Goal: Task Accomplishment & Management: Manage account settings

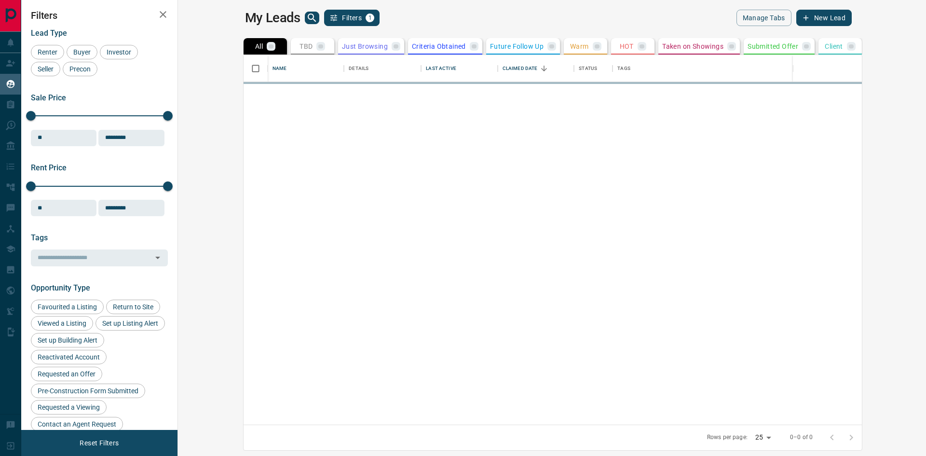
scroll to position [362, 736]
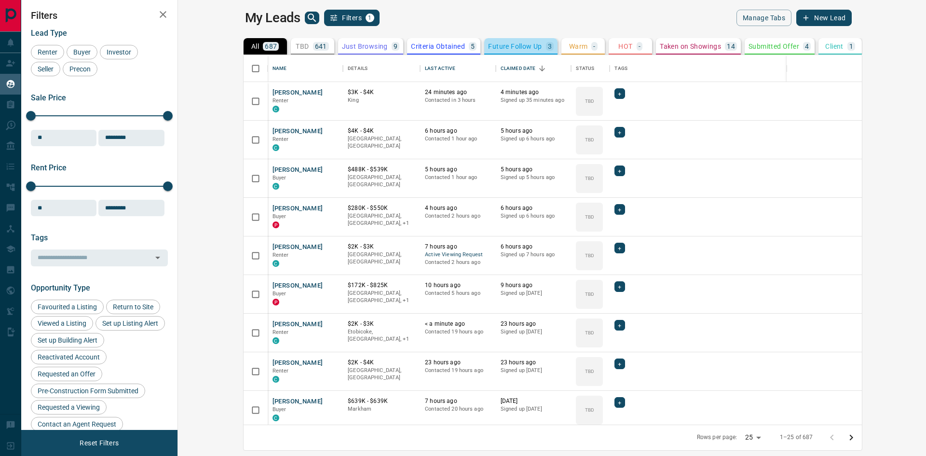
click at [488, 46] on p "Future Follow Up" at bounding box center [515, 46] width 54 height 7
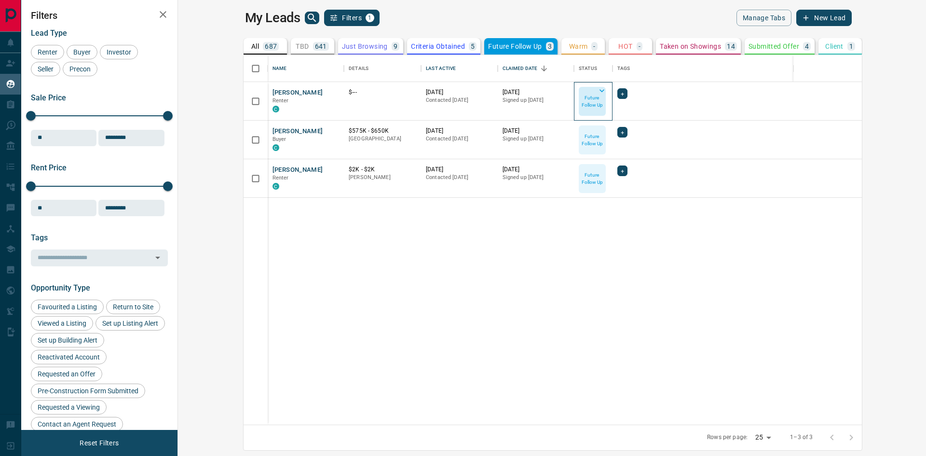
click at [580, 97] on p "Future Follow Up" at bounding box center [592, 101] width 25 height 14
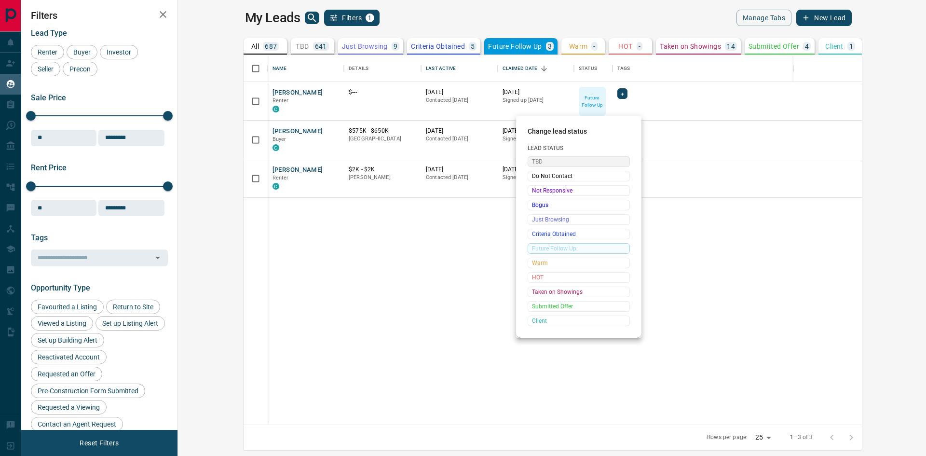
click at [568, 162] on span "TBD" at bounding box center [579, 162] width 94 height 10
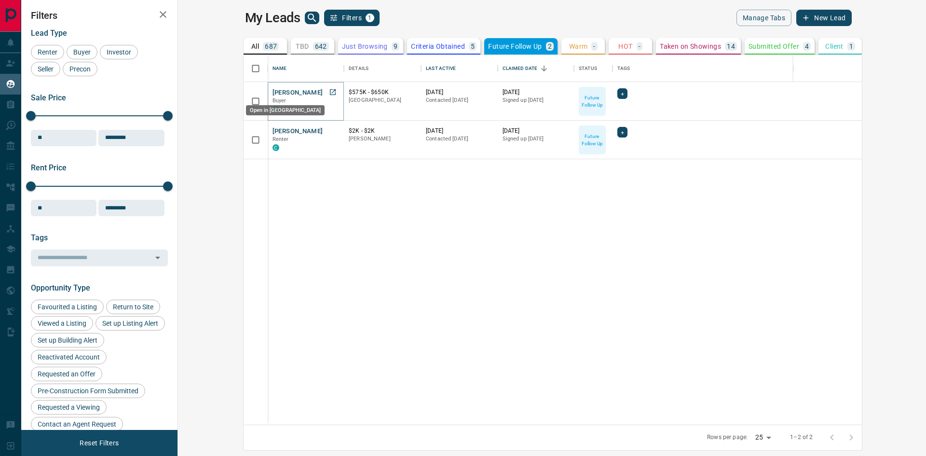
click at [329, 90] on icon "Open in New Tab" at bounding box center [333, 92] width 8 height 8
click at [329, 132] on icon "Open in New Tab" at bounding box center [333, 131] width 8 height 8
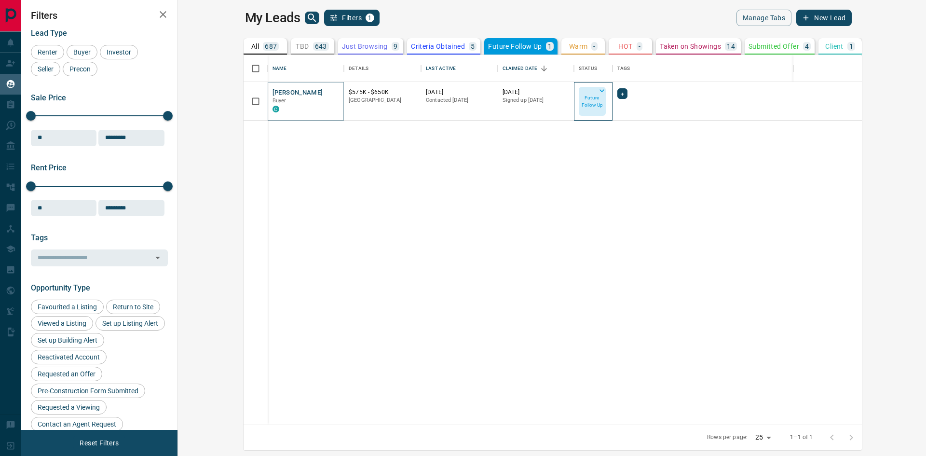
click at [580, 107] on p "Future Follow Up" at bounding box center [592, 101] width 25 height 14
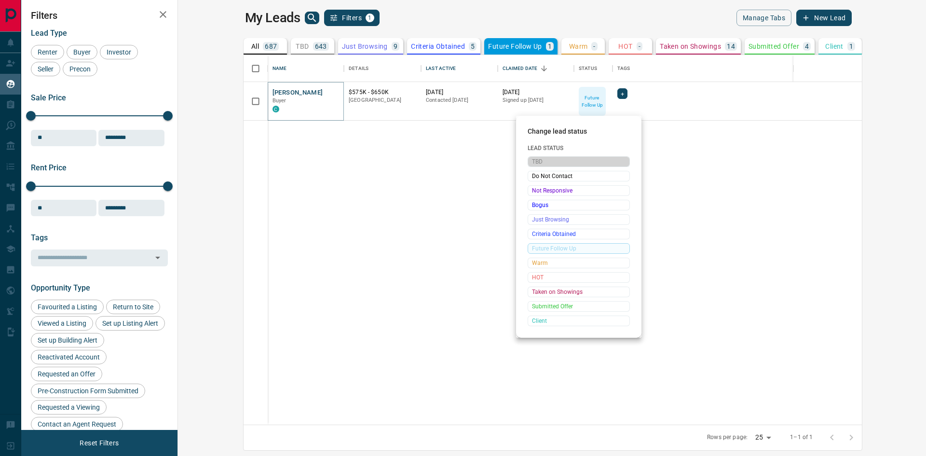
click at [552, 164] on span "TBD" at bounding box center [579, 162] width 94 height 10
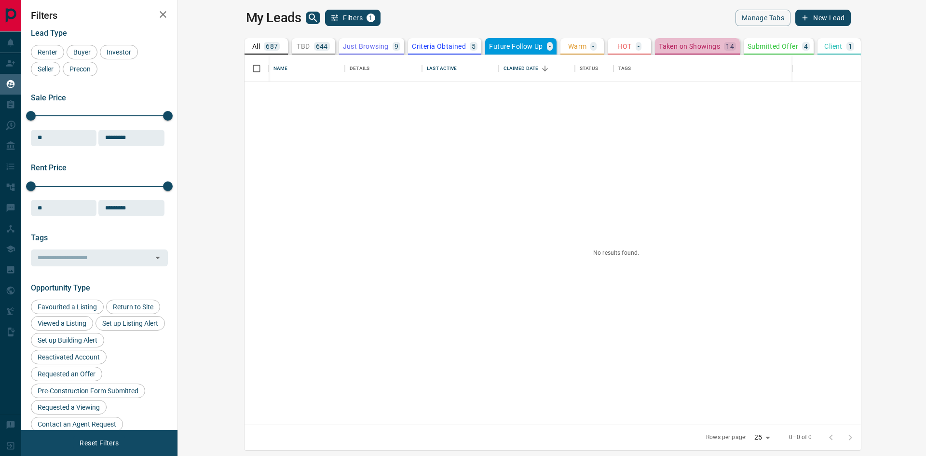
click at [659, 45] on p "Taken on Showings" at bounding box center [689, 46] width 61 height 7
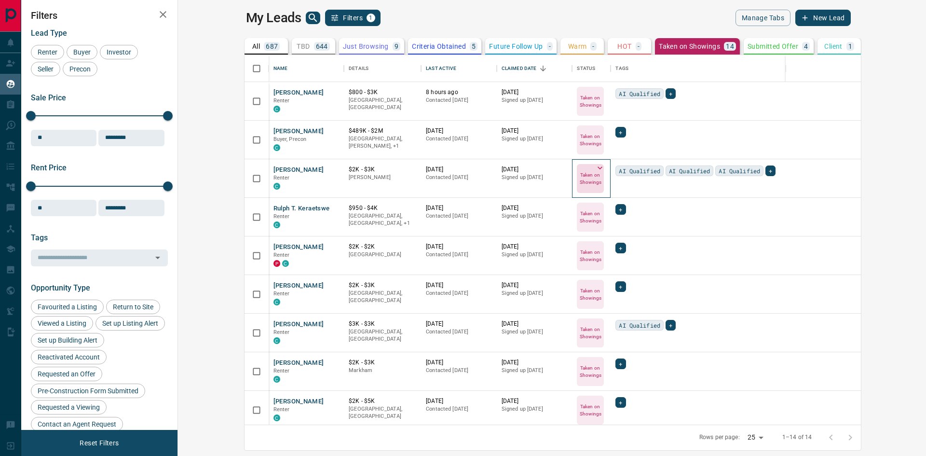
click at [578, 182] on p "Taken on Showings" at bounding box center [590, 178] width 25 height 14
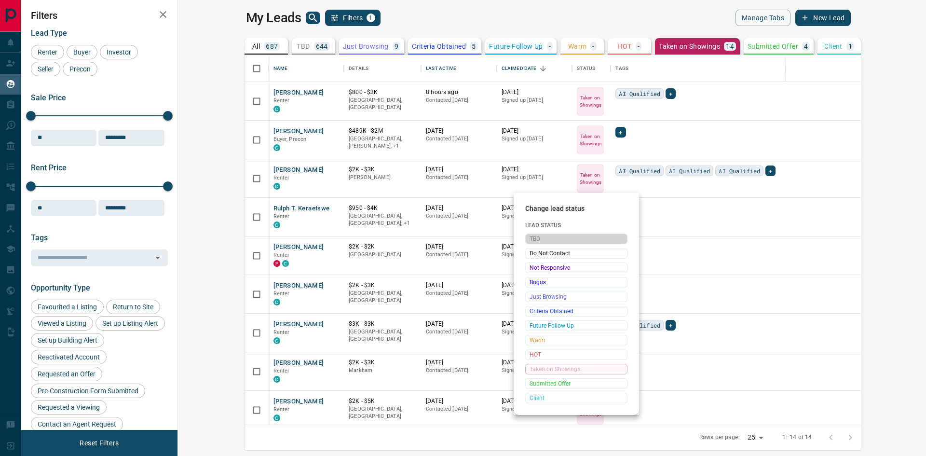
click at [544, 234] on span "TBD" at bounding box center [577, 239] width 94 height 10
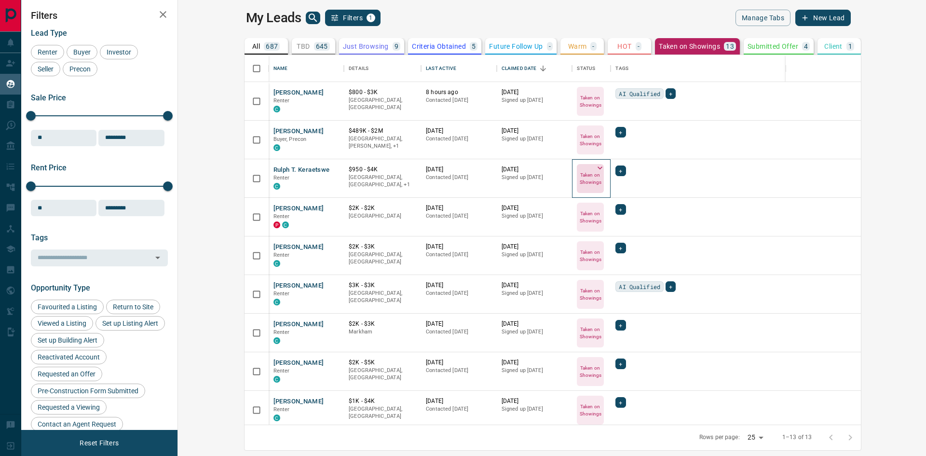
click at [578, 178] on p "Taken on Showings" at bounding box center [590, 178] width 25 height 14
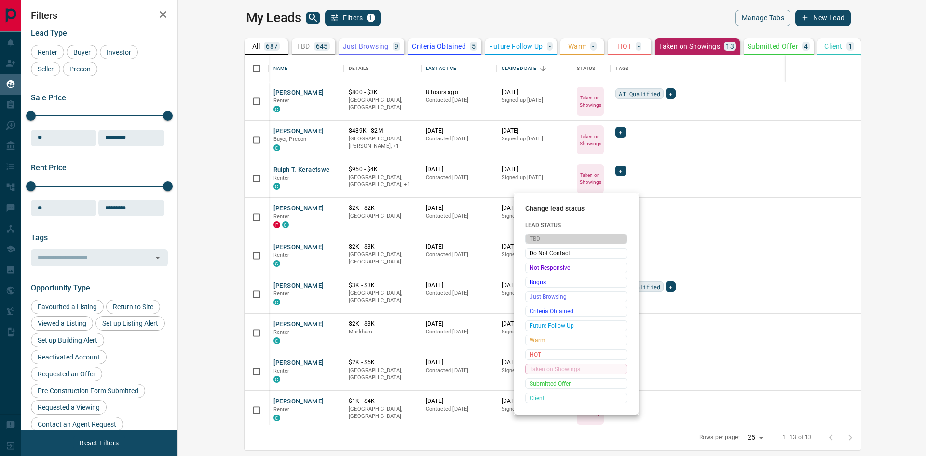
click at [545, 239] on span "TBD" at bounding box center [577, 239] width 94 height 10
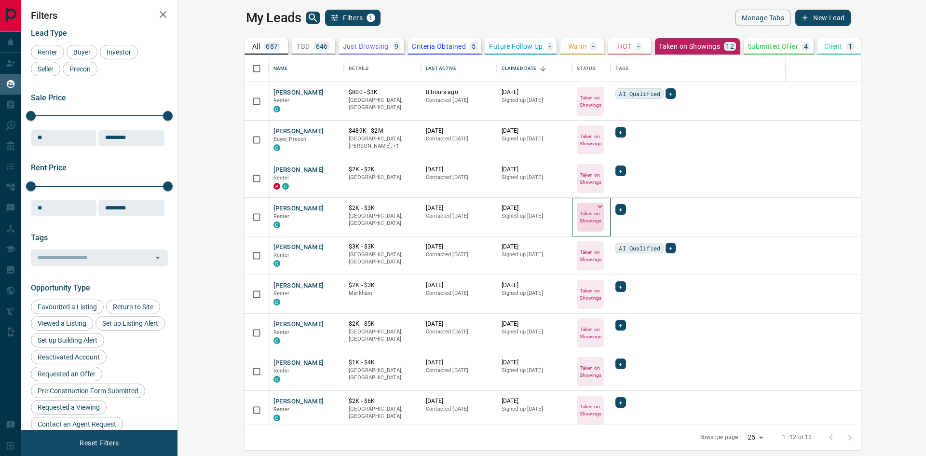
click at [595, 208] on icon at bounding box center [600, 207] width 10 height 10
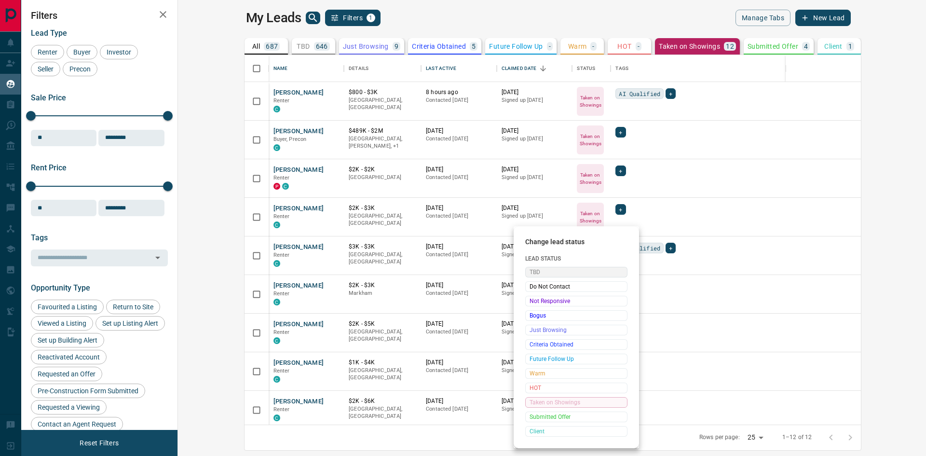
click at [546, 269] on span "TBD" at bounding box center [577, 272] width 94 height 10
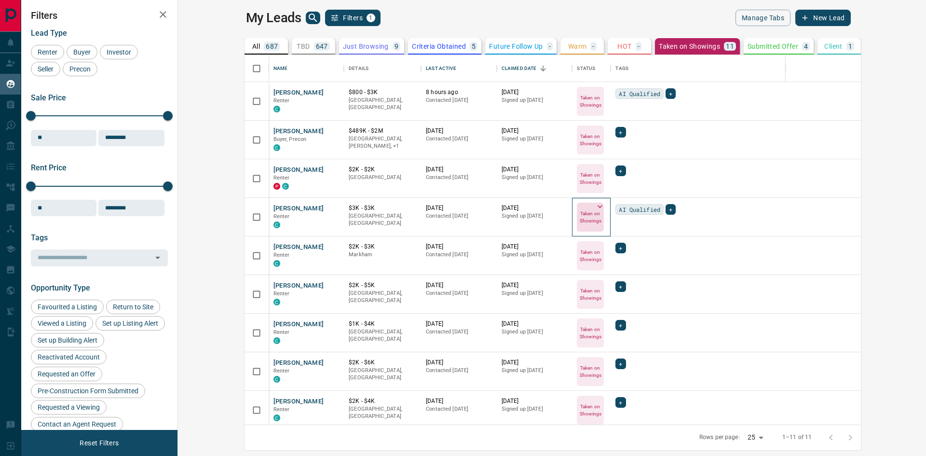
click at [598, 206] on icon at bounding box center [600, 206] width 5 height 3
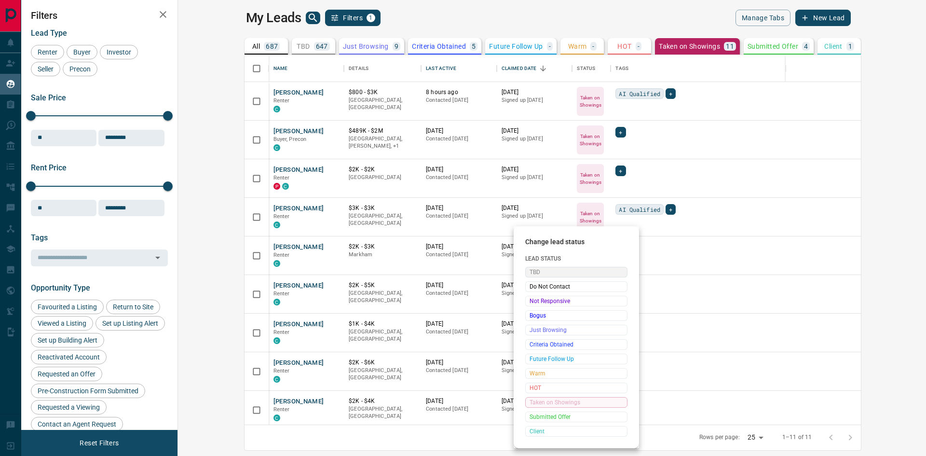
click at [550, 272] on span "TBD" at bounding box center [577, 272] width 94 height 10
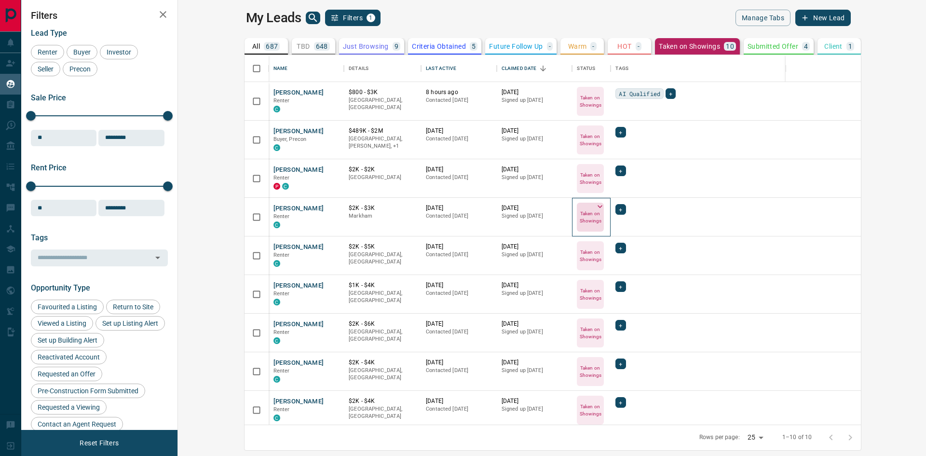
click at [595, 204] on icon at bounding box center [600, 207] width 10 height 10
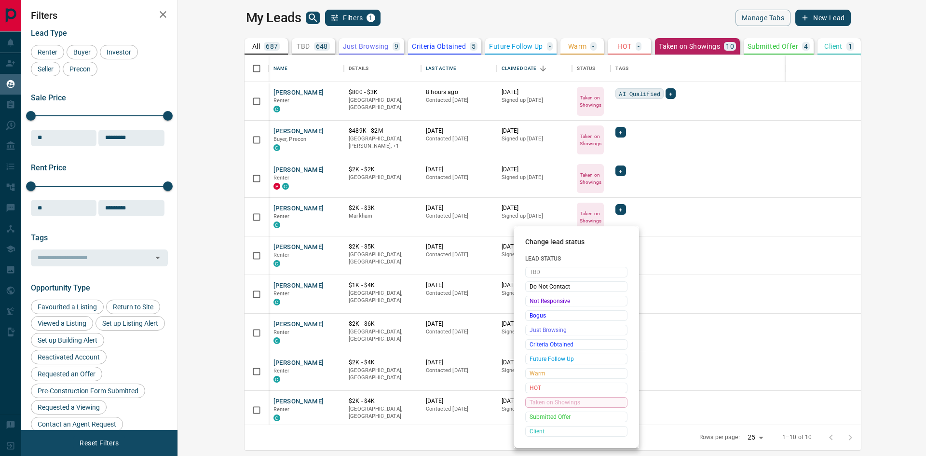
click at [539, 259] on span "Lead Status" at bounding box center [576, 258] width 102 height 7
click at [544, 271] on span "TBD" at bounding box center [577, 272] width 94 height 10
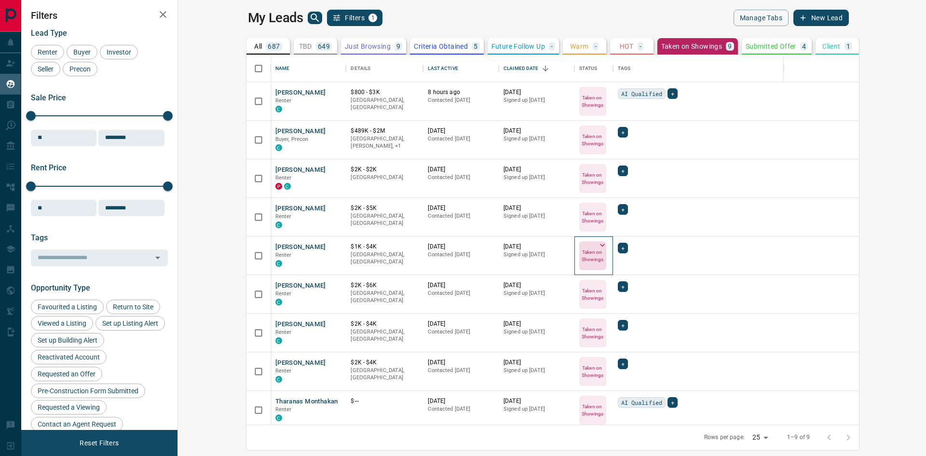
click at [580, 255] on p "Taken on Showings" at bounding box center [592, 255] width 25 height 14
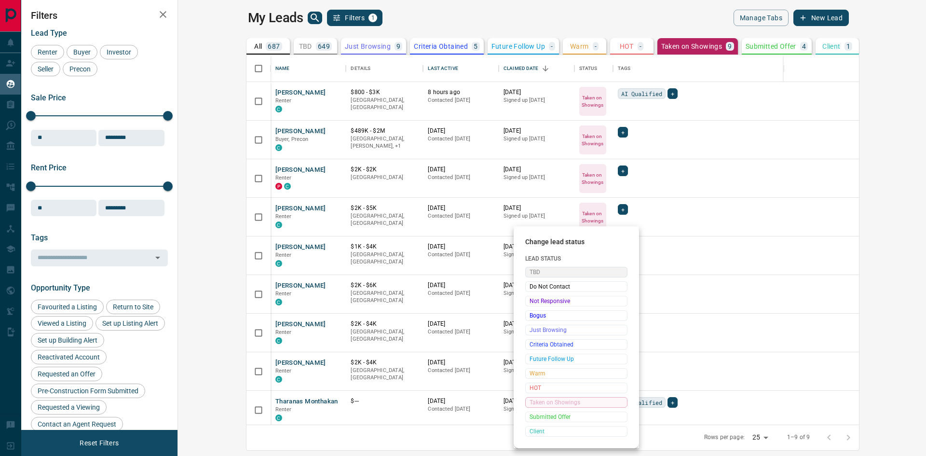
click at [543, 271] on span "TBD" at bounding box center [577, 272] width 94 height 10
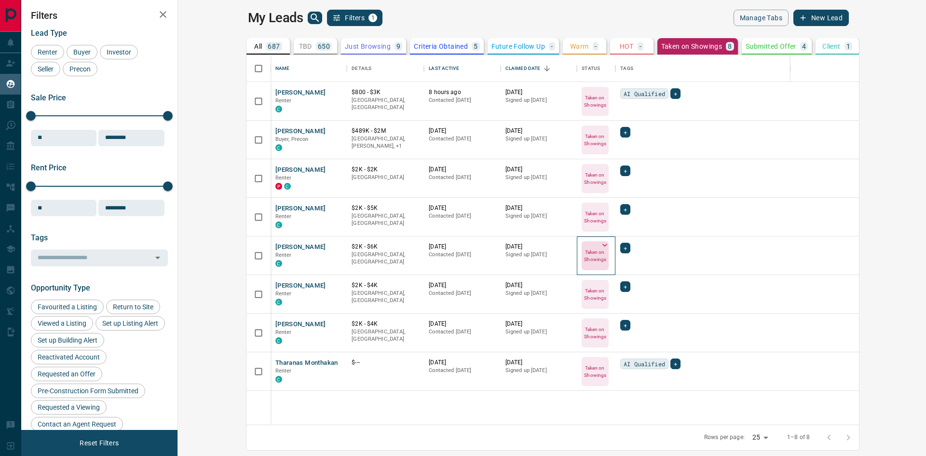
click at [583, 253] on p "Taken on Showings" at bounding box center [595, 255] width 25 height 14
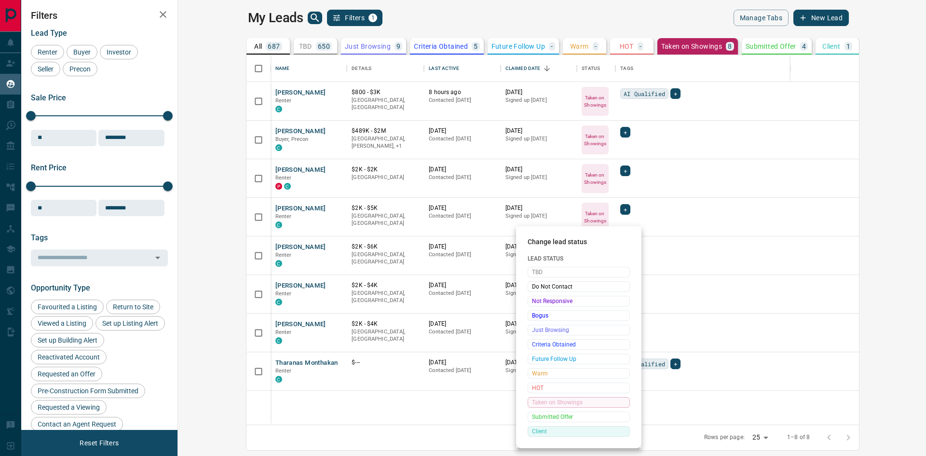
click at [552, 429] on span "Client" at bounding box center [579, 431] width 94 height 10
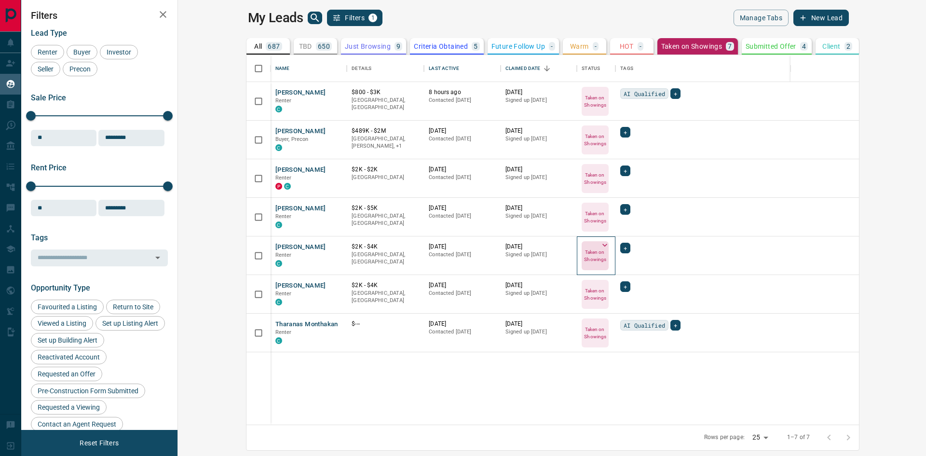
click at [600, 246] on icon at bounding box center [605, 245] width 10 height 10
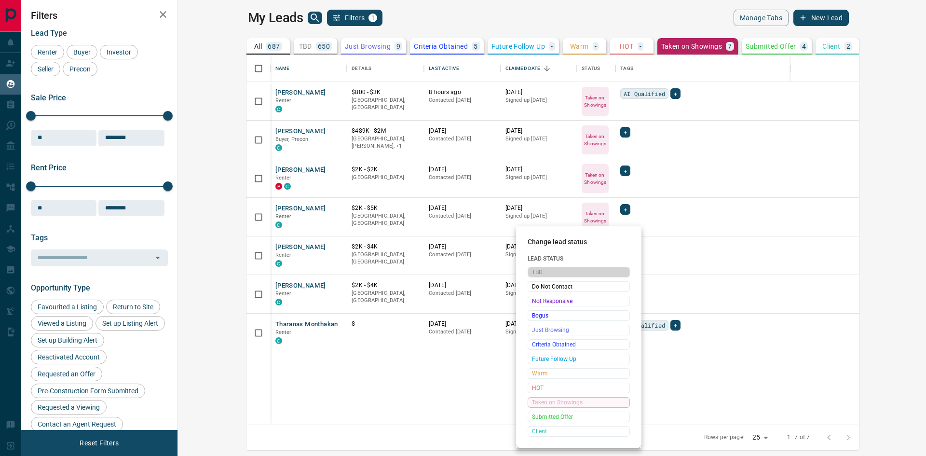
click at [551, 272] on span "TBD" at bounding box center [579, 272] width 94 height 10
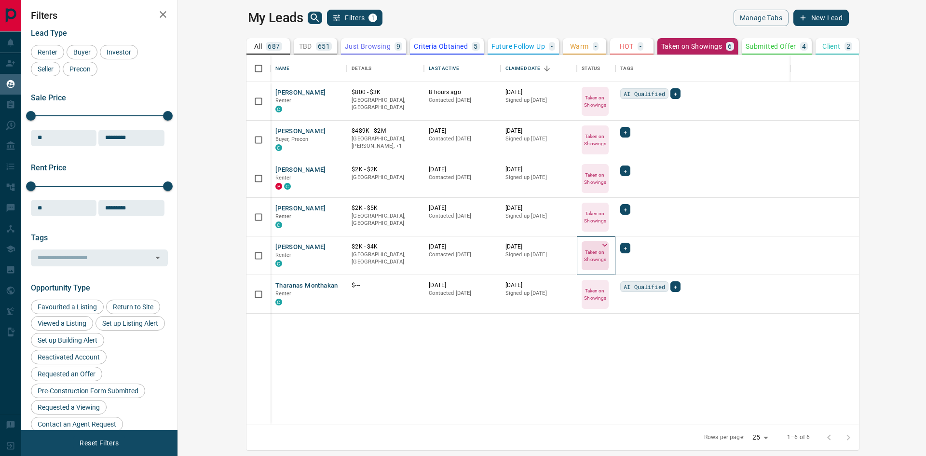
click at [602, 245] on icon at bounding box center [604, 245] width 5 height 3
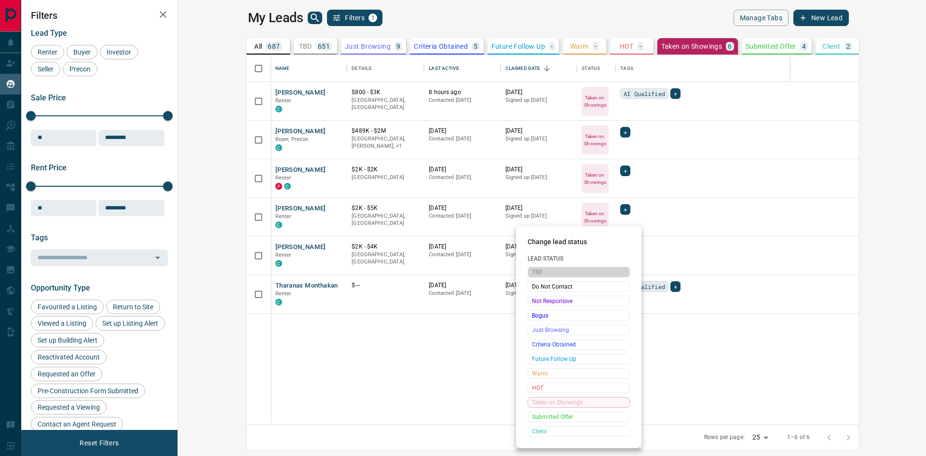
click at [544, 275] on span "TBD" at bounding box center [579, 272] width 94 height 10
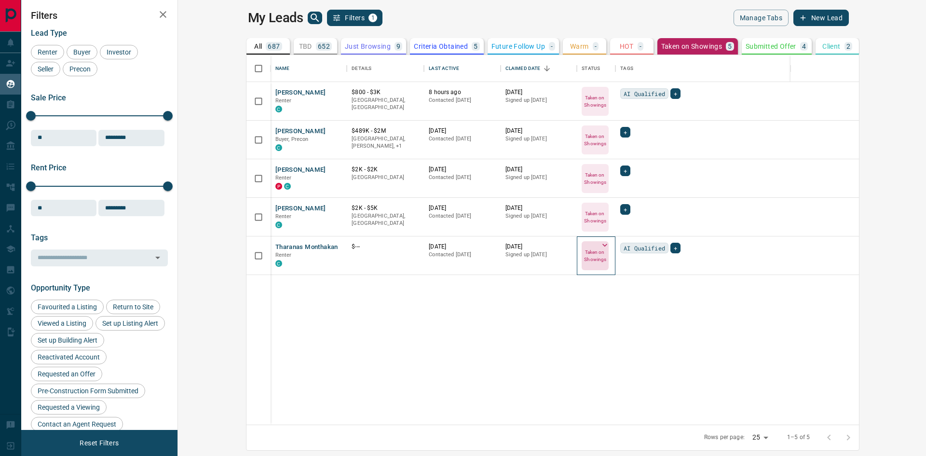
click at [600, 243] on icon at bounding box center [605, 245] width 10 height 10
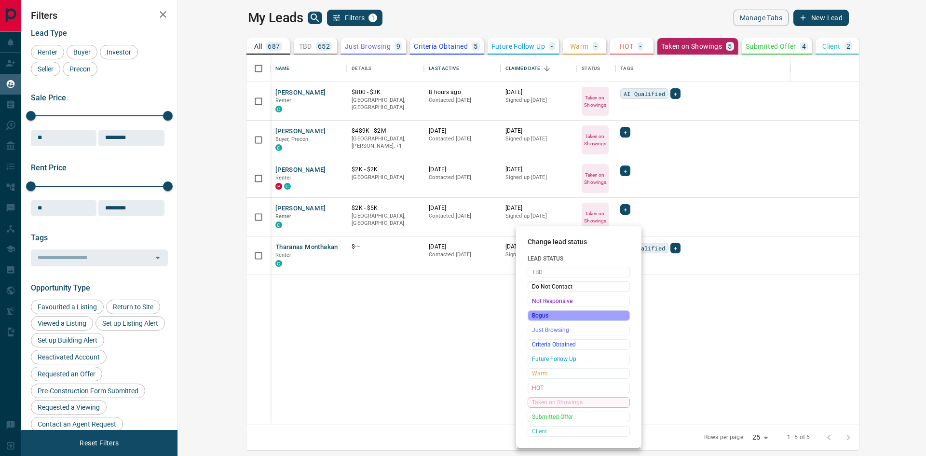
click at [557, 319] on span "Bogus" at bounding box center [579, 316] width 94 height 10
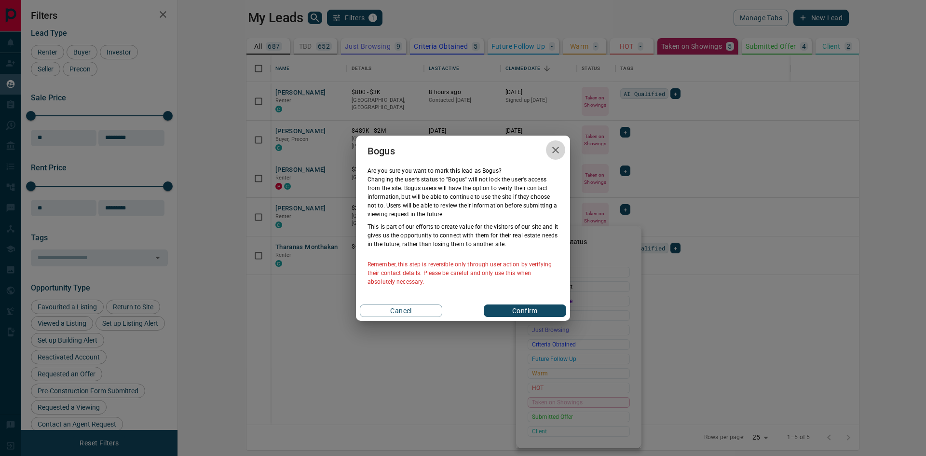
click at [555, 150] on icon "button" at bounding box center [555, 150] width 7 height 7
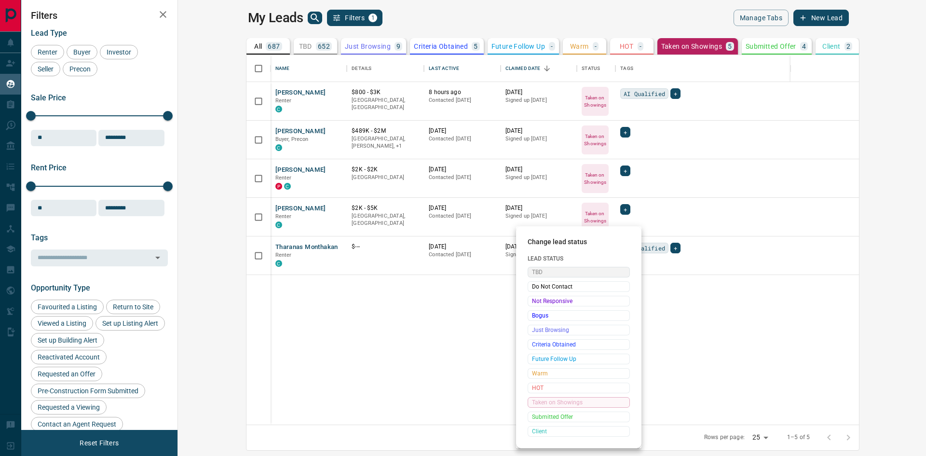
click at [558, 272] on span "TBD" at bounding box center [579, 272] width 94 height 10
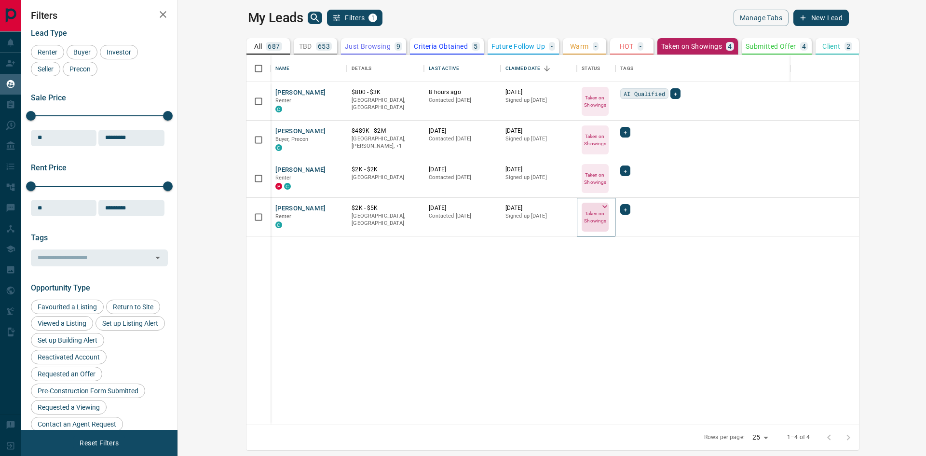
click at [602, 206] on icon at bounding box center [604, 206] width 5 height 3
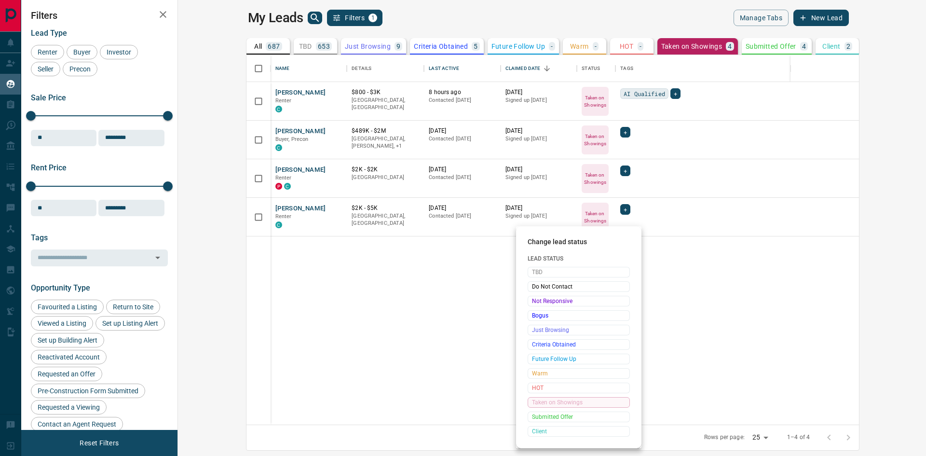
click at [386, 284] on div at bounding box center [463, 228] width 926 height 456
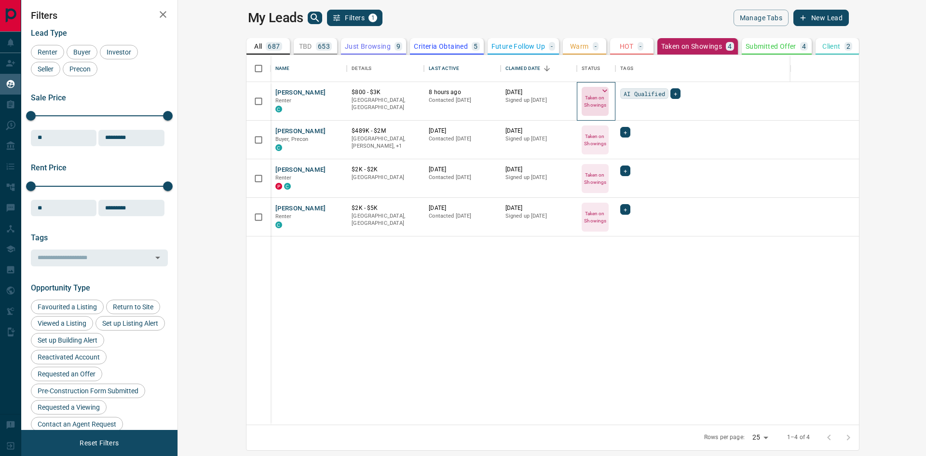
click at [583, 94] on p "Taken on Showings" at bounding box center [595, 101] width 25 height 14
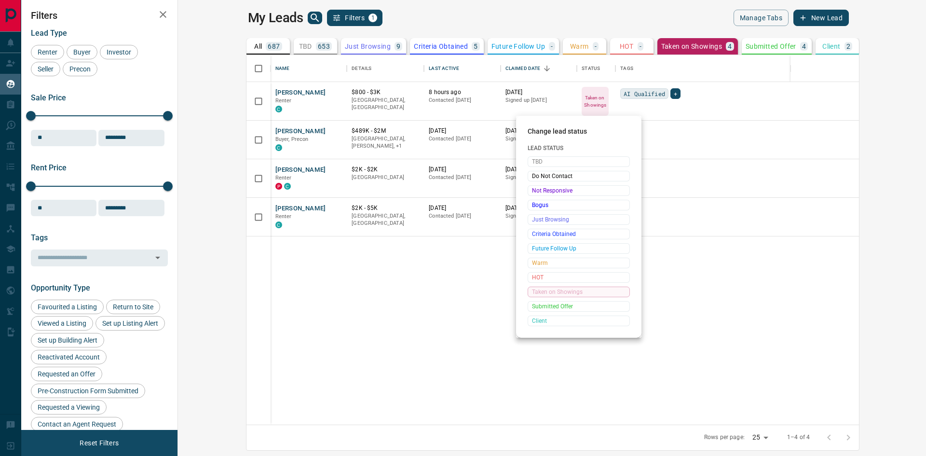
click at [265, 89] on div at bounding box center [463, 228] width 926 height 456
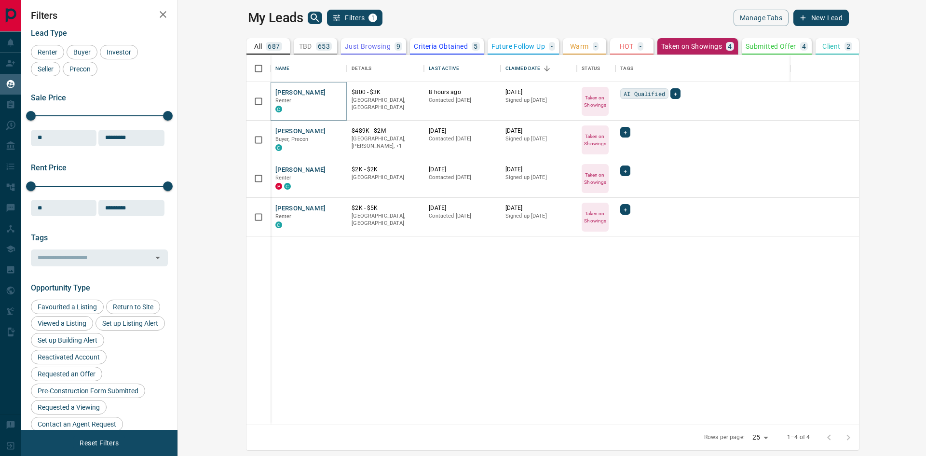
click at [275, 91] on div "[PERSON_NAME] Renter C" at bounding box center [308, 101] width 67 height 26
click at [332, 92] on icon "Open in New Tab" at bounding box center [336, 92] width 8 height 8
click at [746, 49] on p "Submitted Offer" at bounding box center [771, 46] width 51 height 7
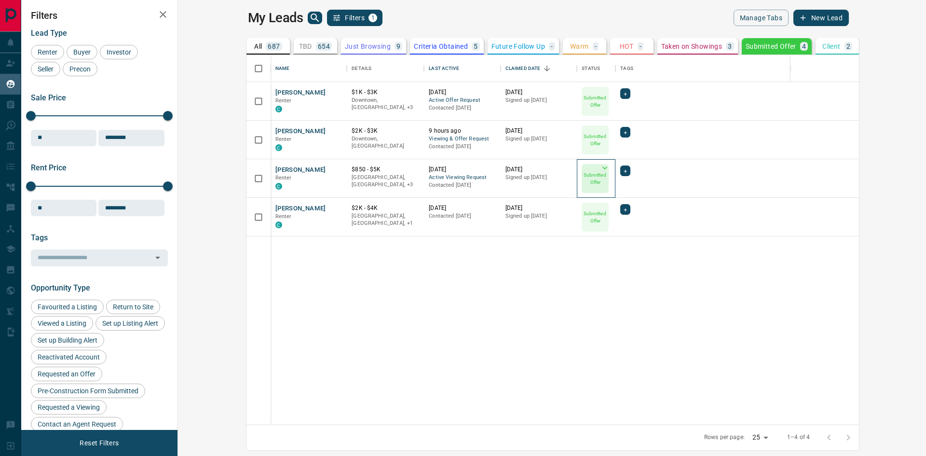
click at [600, 170] on icon at bounding box center [605, 168] width 10 height 10
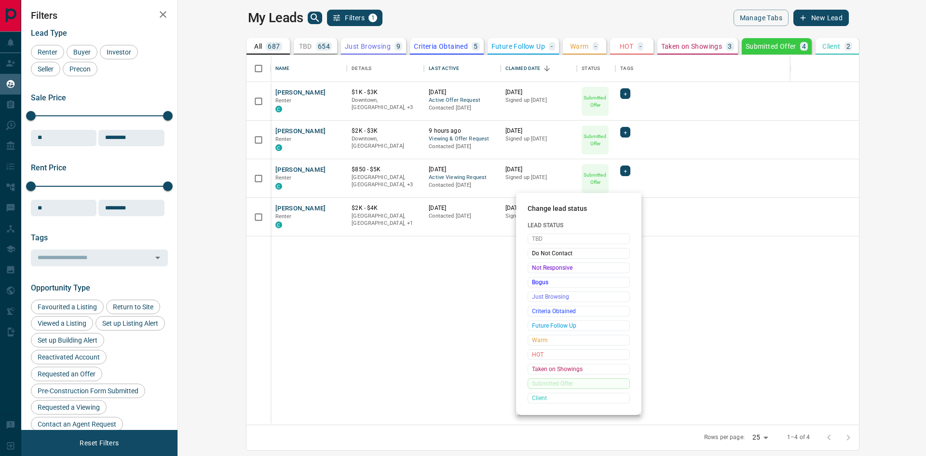
click at [805, 305] on div at bounding box center [463, 228] width 926 height 456
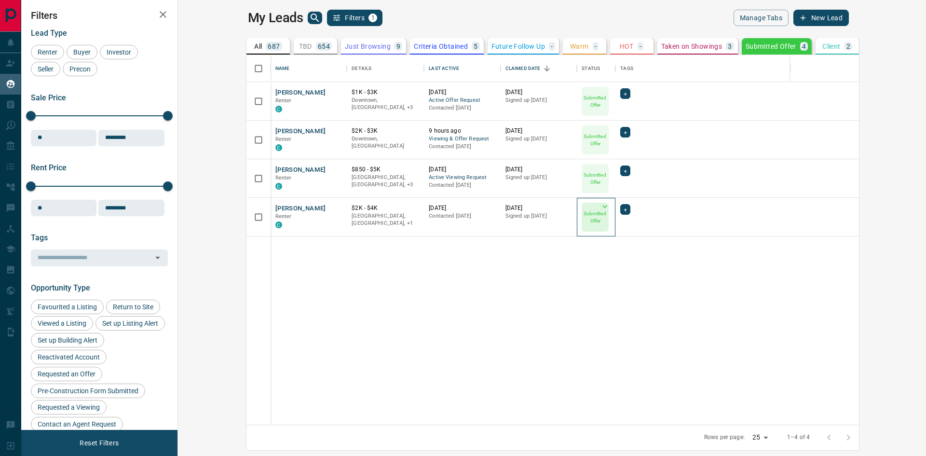
click at [583, 217] on p "Submitted Offer" at bounding box center [595, 217] width 25 height 14
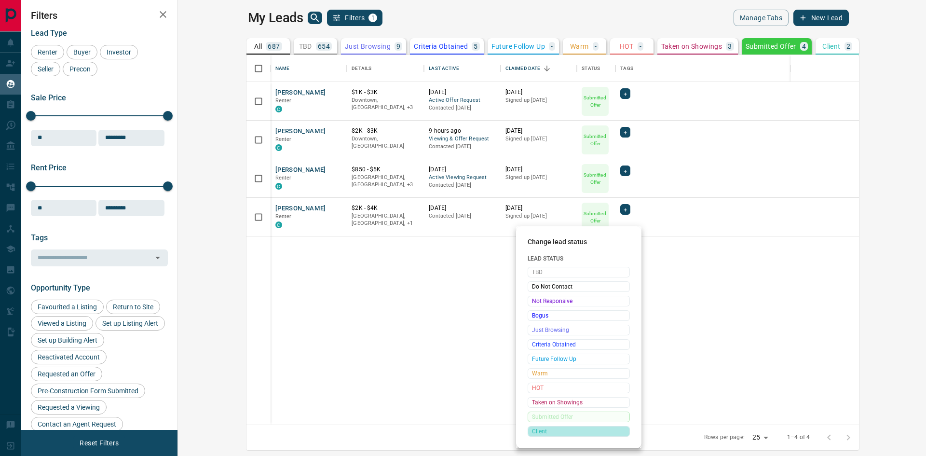
click at [563, 435] on span "Client" at bounding box center [579, 431] width 94 height 10
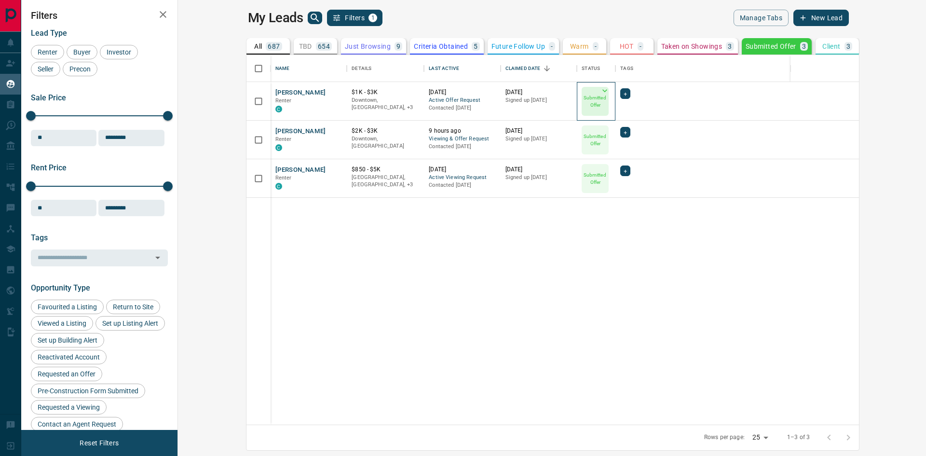
click at [600, 91] on icon at bounding box center [605, 91] width 10 height 10
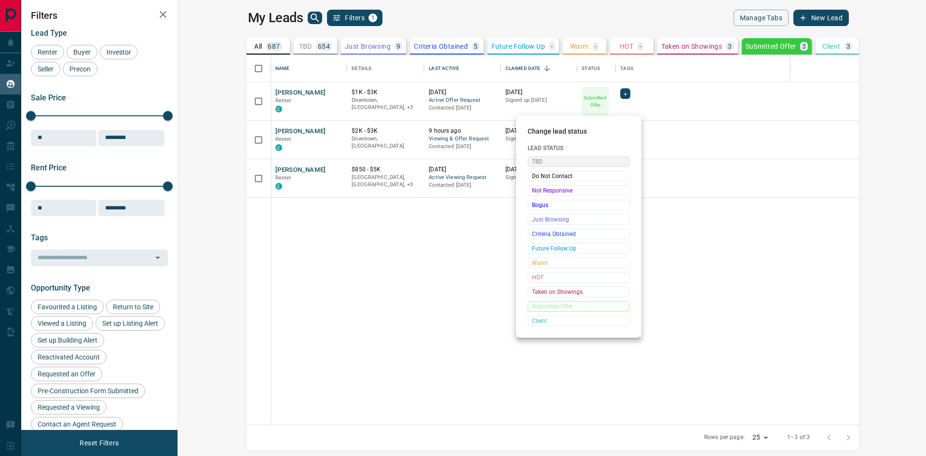
click at [545, 159] on span "TBD" at bounding box center [579, 162] width 94 height 10
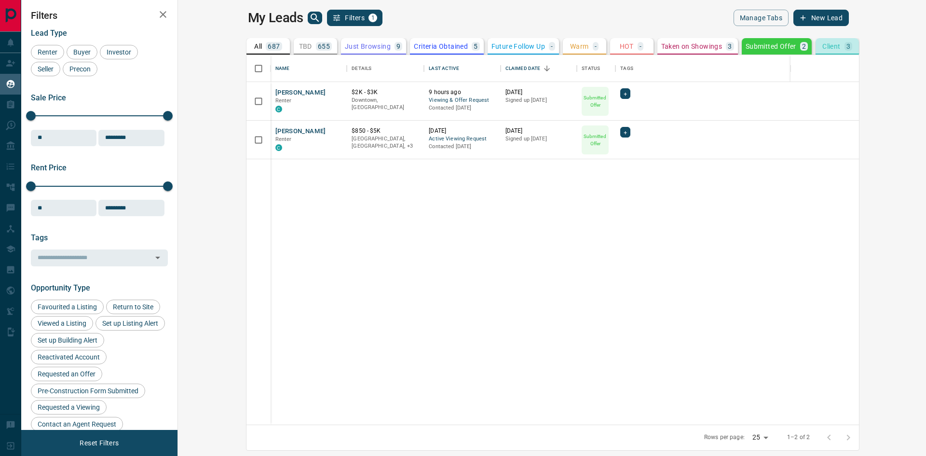
click at [822, 47] on div "Client 3" at bounding box center [837, 46] width 30 height 9
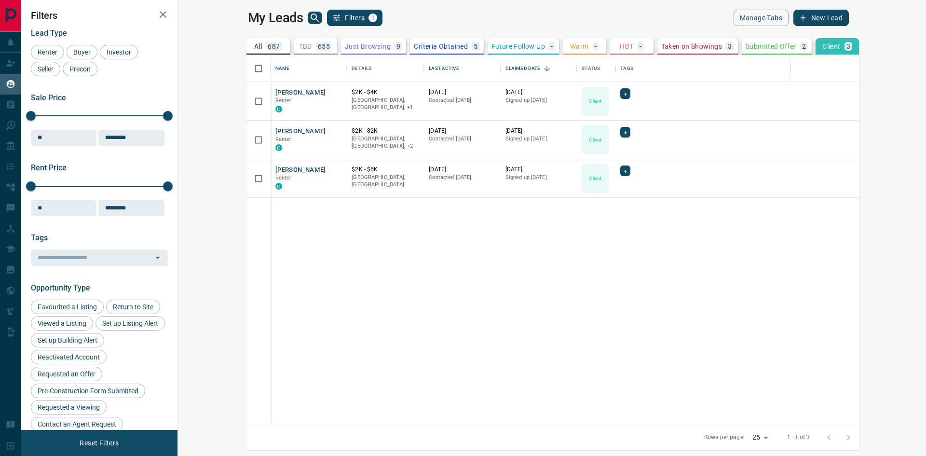
click at [661, 49] on p "Taken on Showings" at bounding box center [691, 46] width 61 height 7
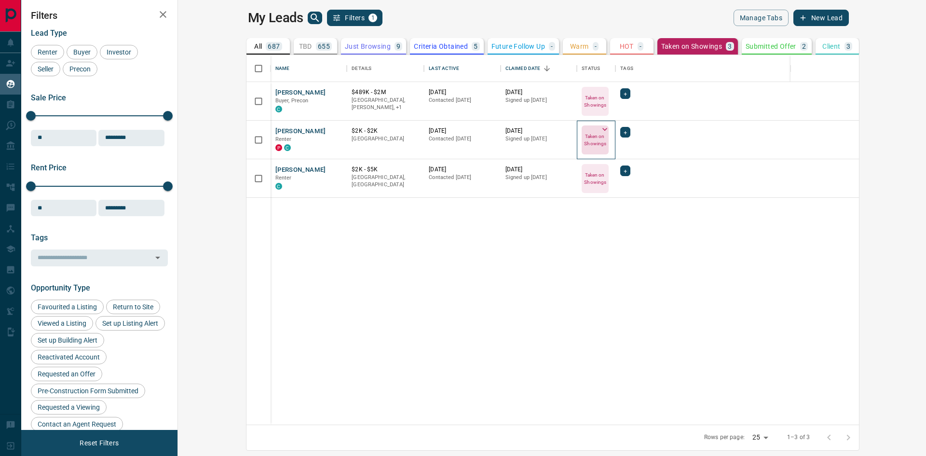
click at [602, 129] on icon at bounding box center [604, 129] width 5 height 3
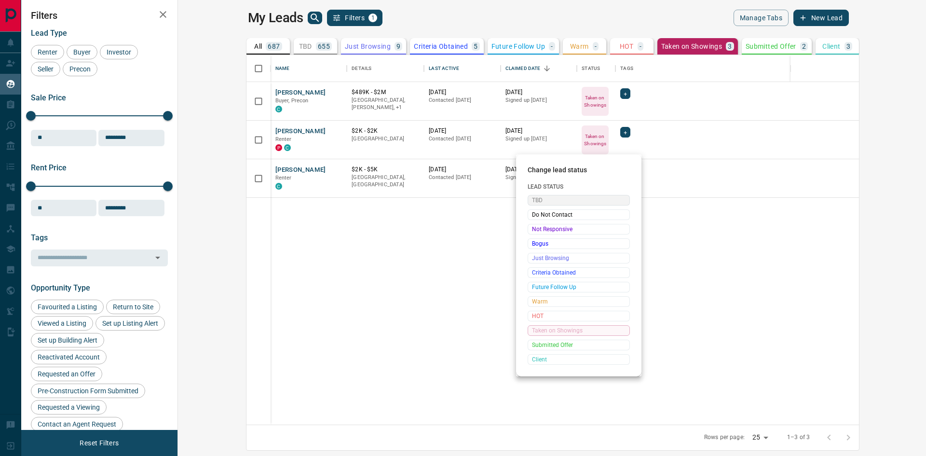
click at [544, 203] on span "TBD" at bounding box center [579, 200] width 94 height 10
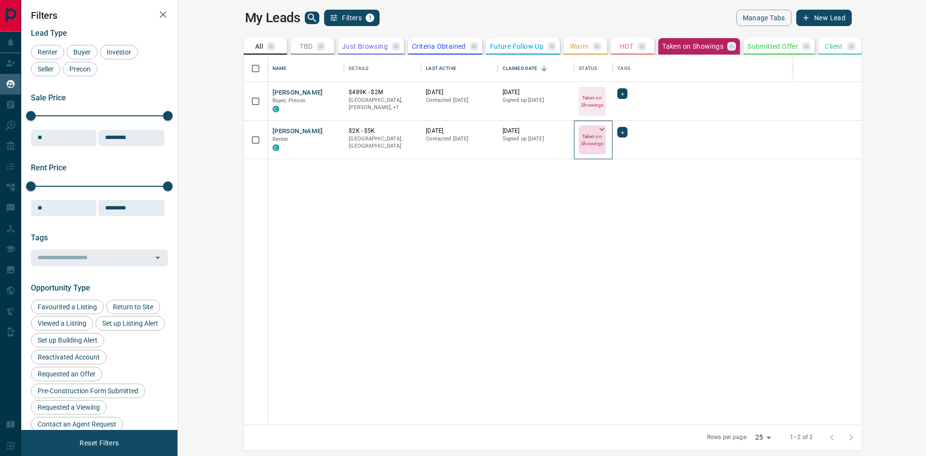
click at [597, 128] on icon at bounding box center [602, 129] width 10 height 10
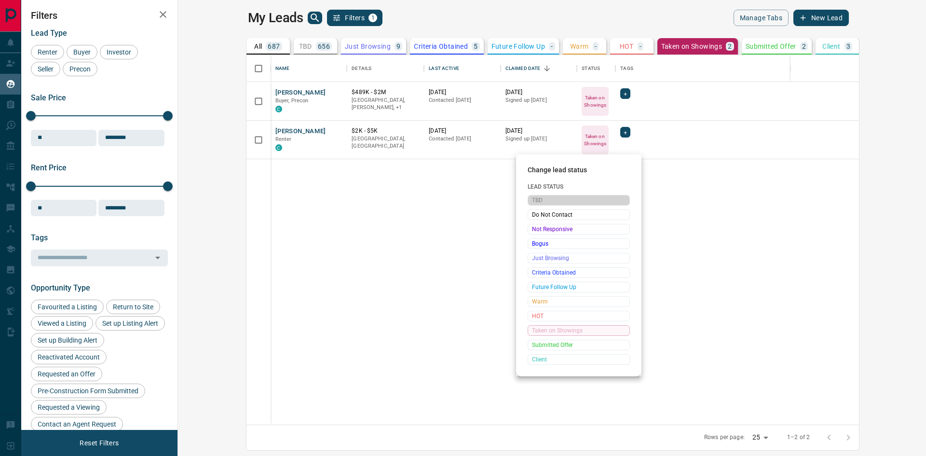
click at [545, 202] on span "TBD" at bounding box center [579, 200] width 94 height 10
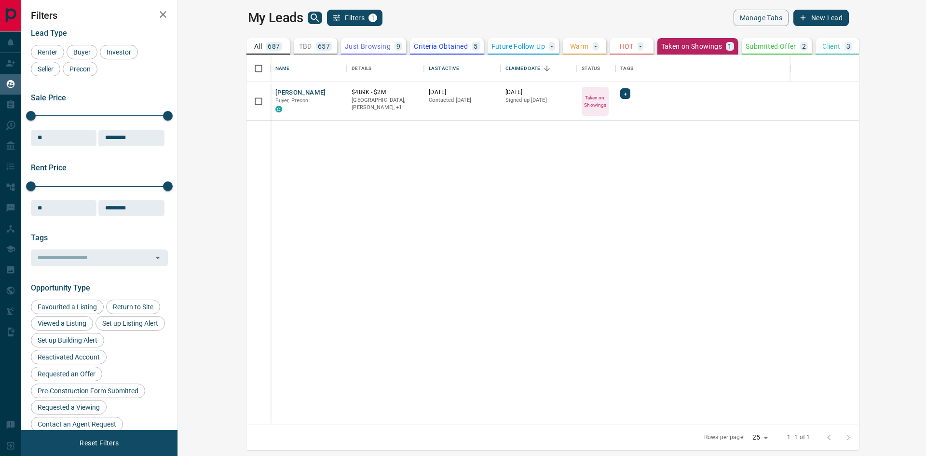
click at [268, 43] on p "687" at bounding box center [274, 46] width 12 height 7
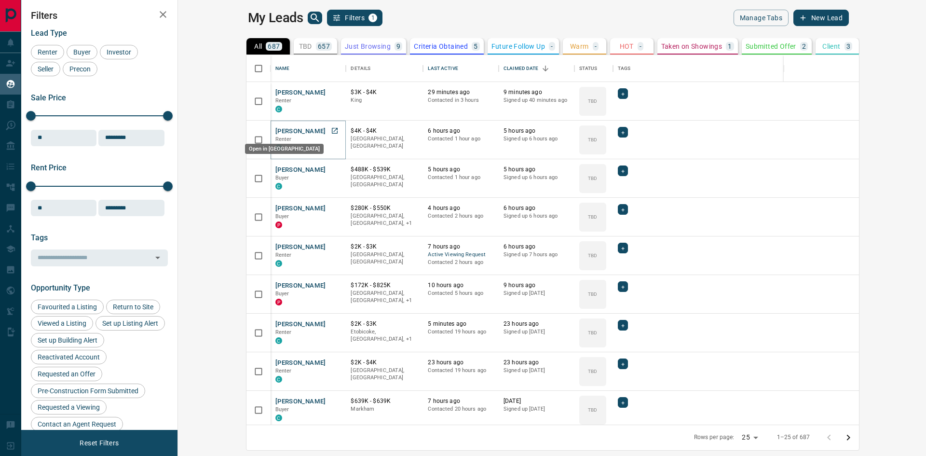
click at [332, 130] on icon "Open in New Tab" at bounding box center [335, 131] width 6 height 6
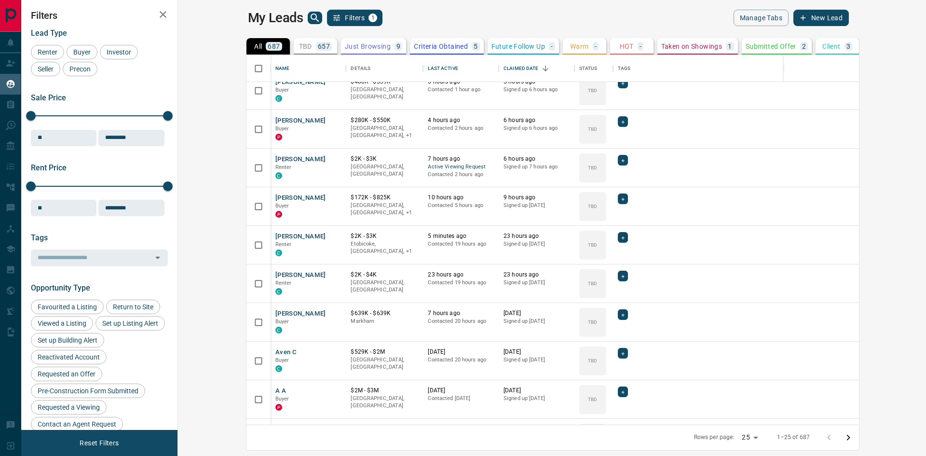
scroll to position [145, 0]
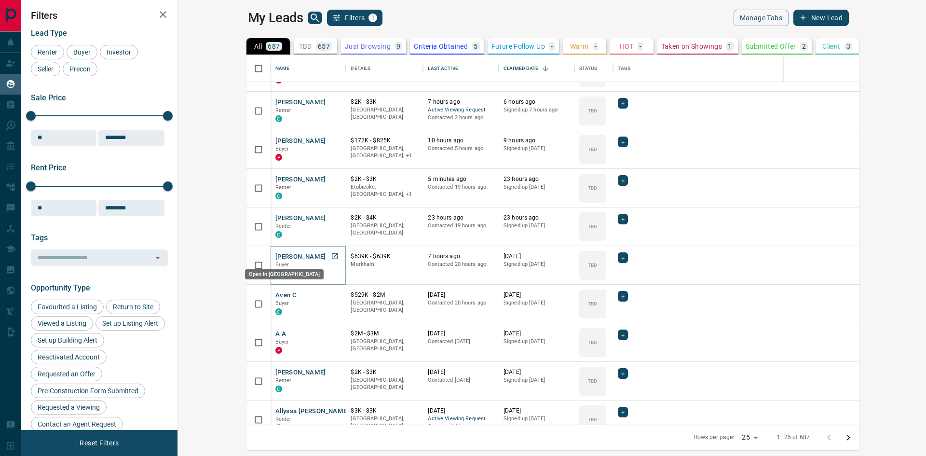
click at [332, 255] on icon "Open in New Tab" at bounding box center [335, 256] width 6 height 6
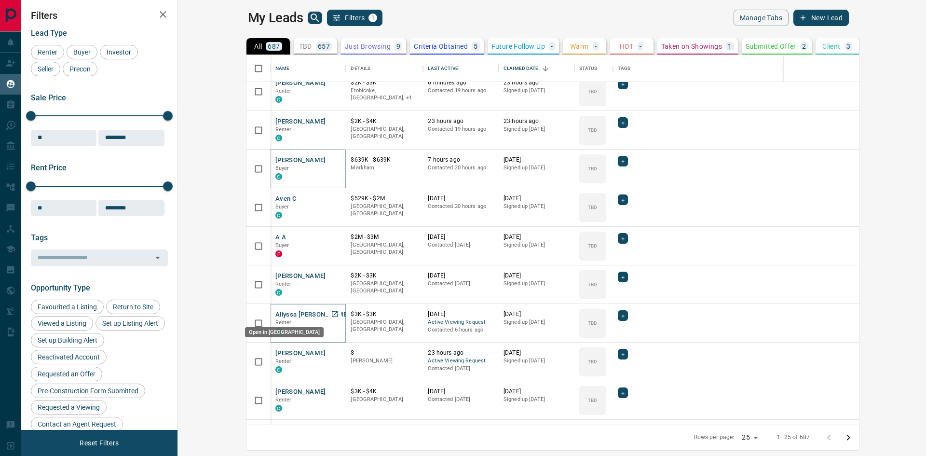
drag, startPoint x: 275, startPoint y: 313, endPoint x: 270, endPoint y: 312, distance: 5.5
click at [331, 312] on icon "Open in New Tab" at bounding box center [335, 314] width 8 height 8
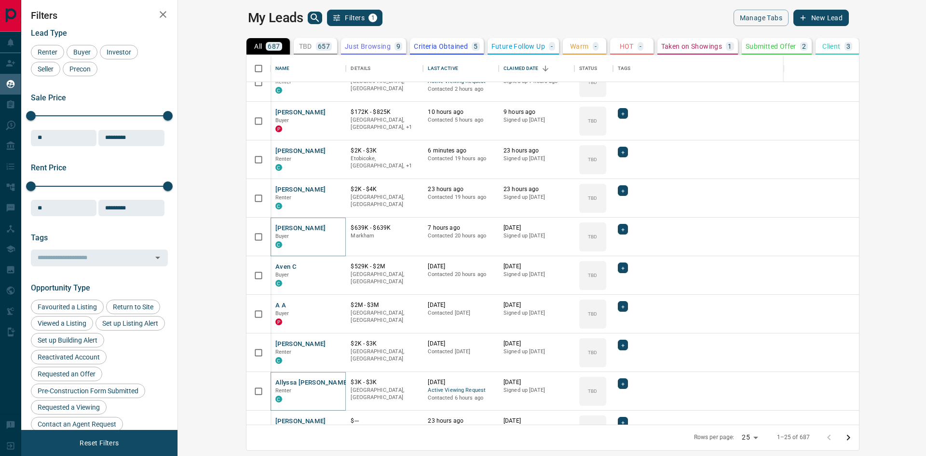
scroll to position [0, 0]
